Goal: Complete application form: Complete application form

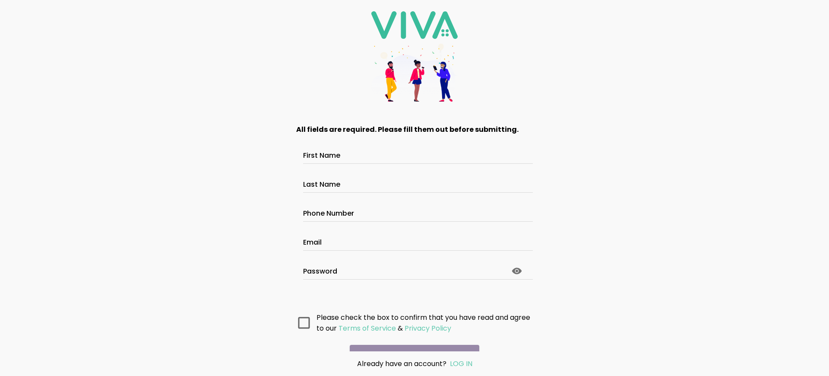
click at [414, 297] on main "All fields are required. Please fill them out before submitting. First Name Las…" at bounding box center [414, 232] width 259 height 238
